Goal: Transaction & Acquisition: Purchase product/service

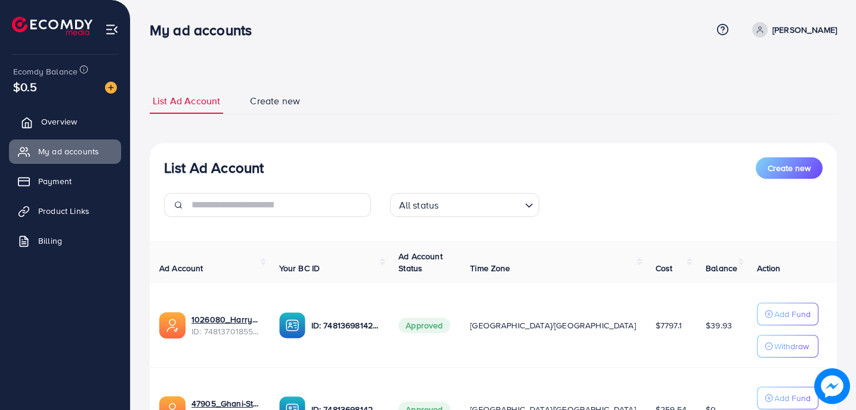
click at [91, 131] on link "Overview" at bounding box center [65, 122] width 112 height 24
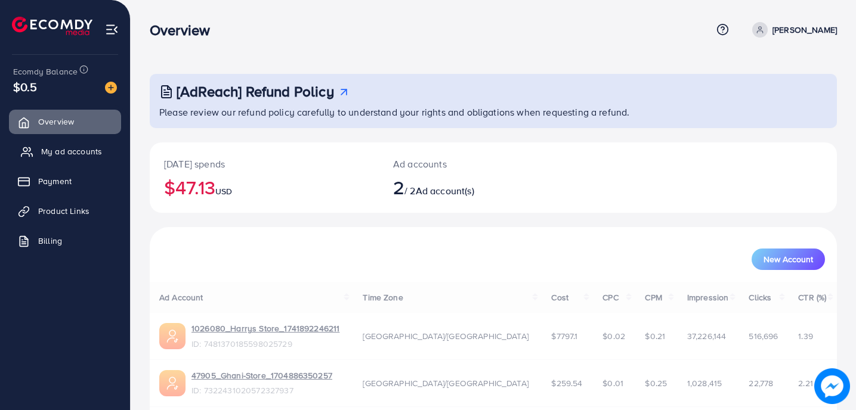
click at [89, 144] on link "My ad accounts" at bounding box center [65, 152] width 112 height 24
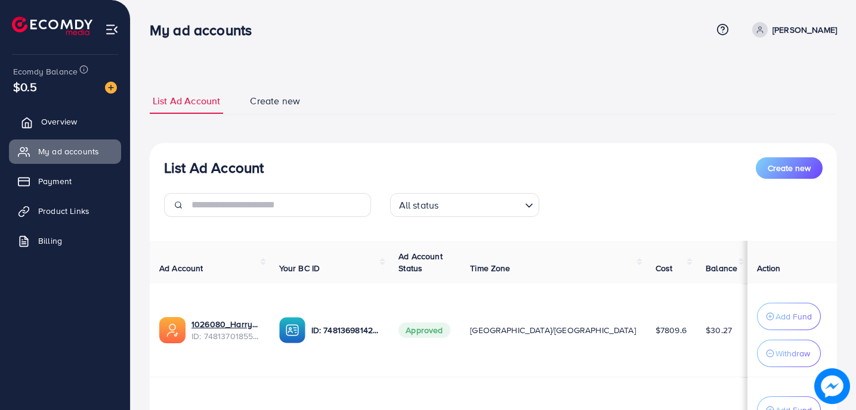
click at [70, 126] on span "Overview" at bounding box center [59, 122] width 36 height 12
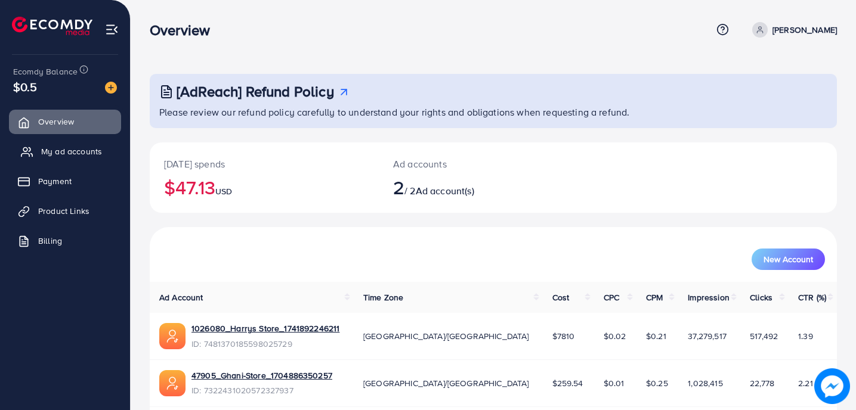
click at [72, 151] on span "My ad accounts" at bounding box center [71, 152] width 61 height 12
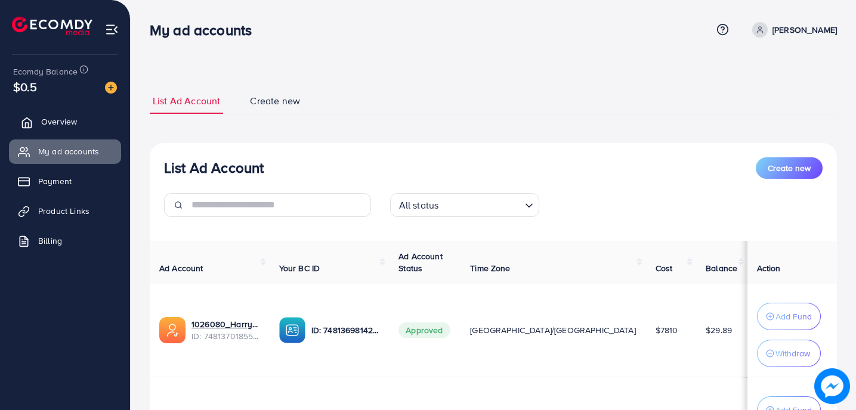
click at [67, 119] on span "Overview" at bounding box center [59, 122] width 36 height 12
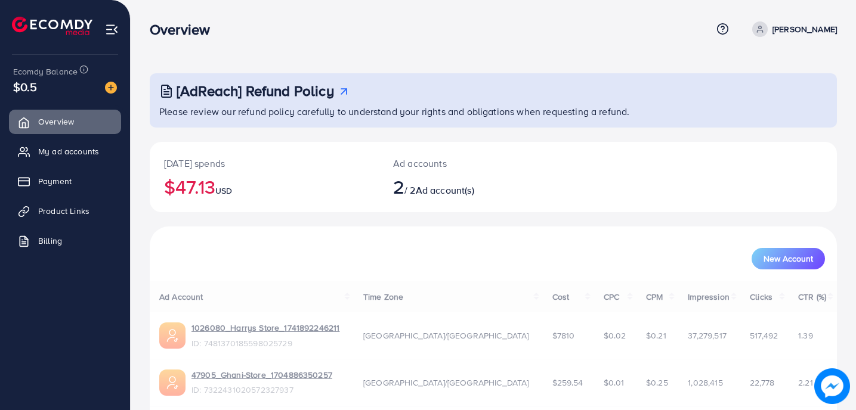
scroll to position [47, 0]
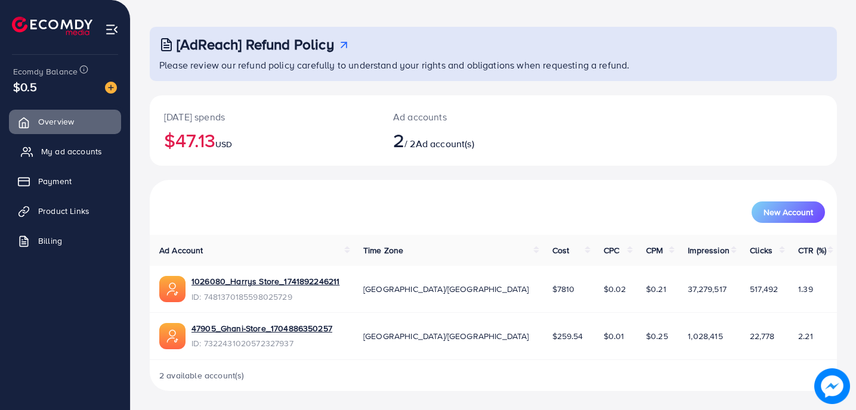
click at [85, 162] on link "My ad accounts" at bounding box center [65, 152] width 112 height 24
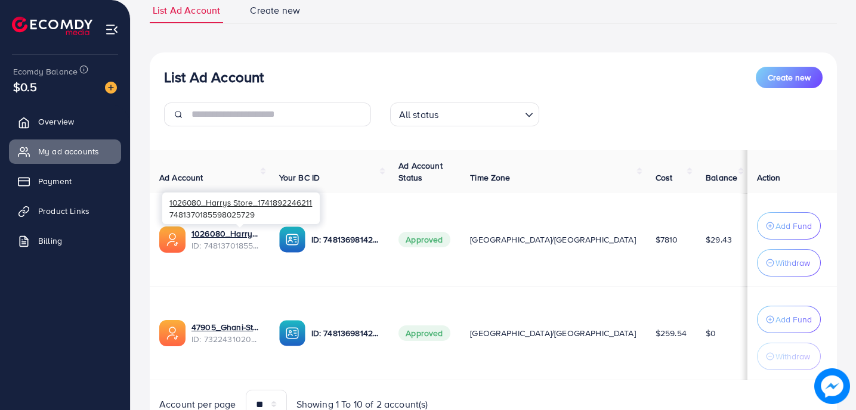
scroll to position [86, 0]
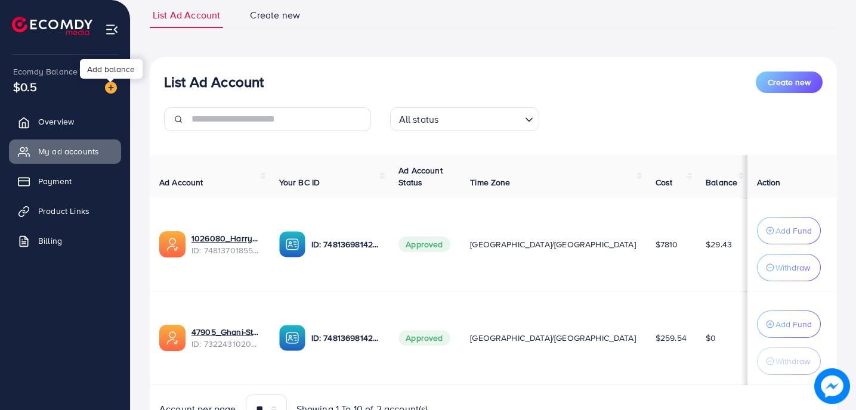
click at [115, 87] on img at bounding box center [111, 88] width 12 height 12
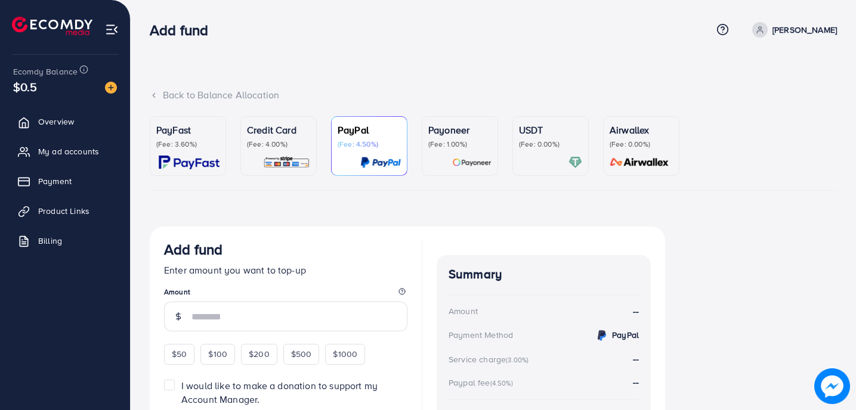
click at [199, 149] on p "(Fee: 3.60%)" at bounding box center [187, 145] width 63 height 10
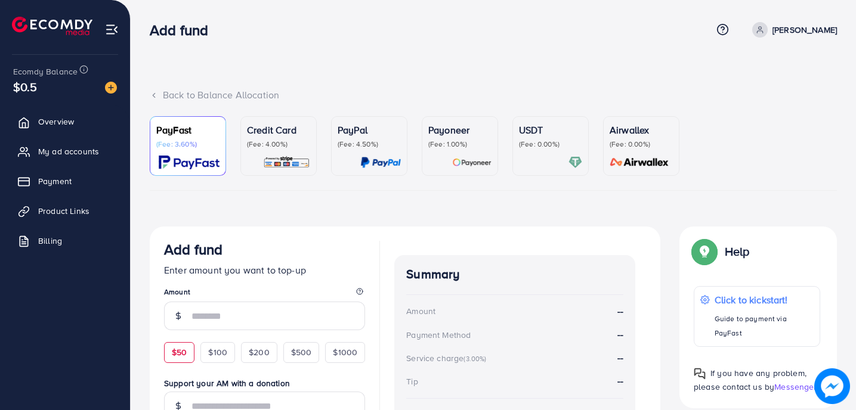
click at [176, 348] on span "$50" at bounding box center [179, 353] width 15 height 12
type input "**"
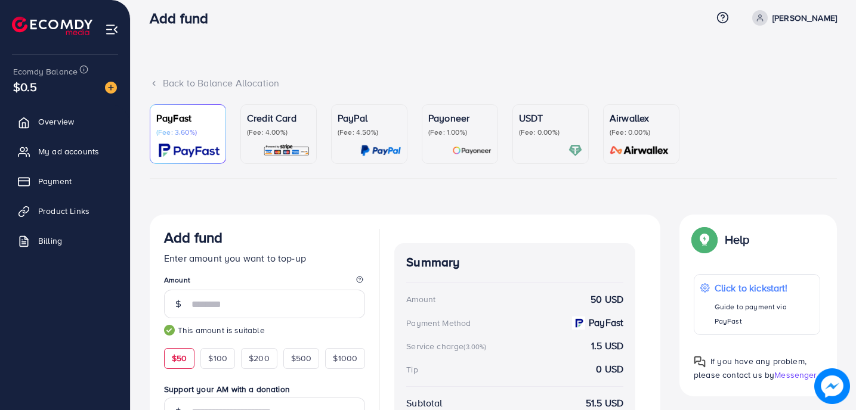
scroll to position [197, 0]
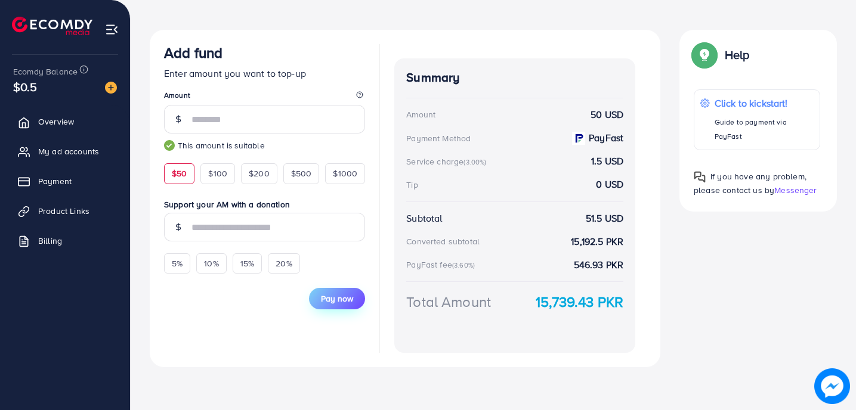
click at [333, 289] on button "Pay now" at bounding box center [337, 298] width 56 height 21
